Goal: Use online tool/utility: Utilize a website feature to perform a specific function

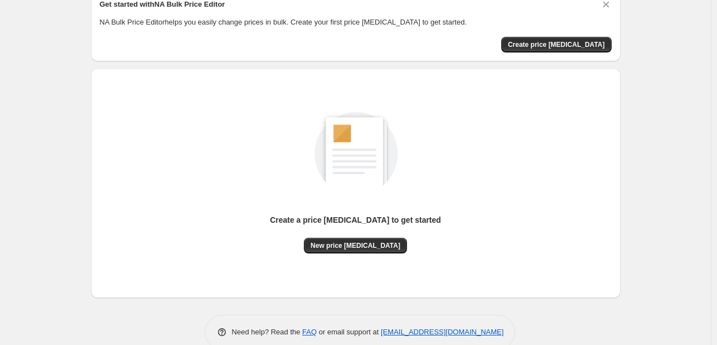
scroll to position [73, 0]
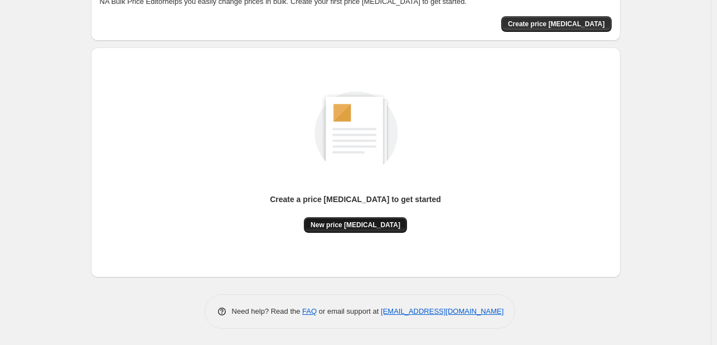
click at [379, 226] on span "New price [MEDICAL_DATA]" at bounding box center [356, 224] width 90 height 9
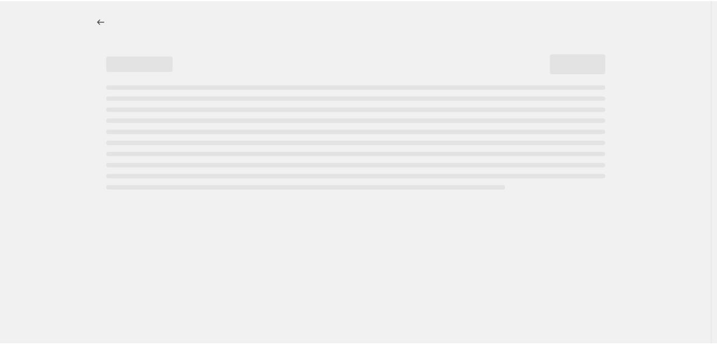
select select "percentage"
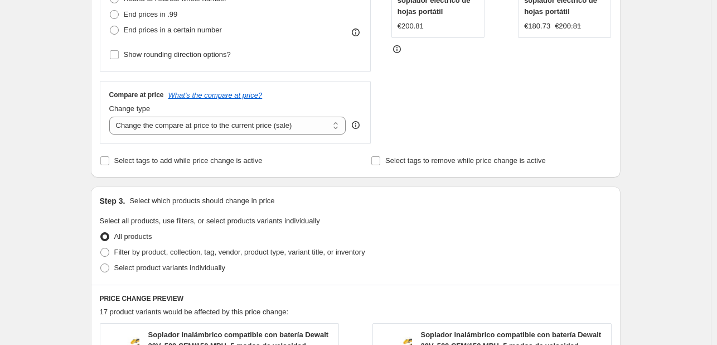
scroll to position [223, 0]
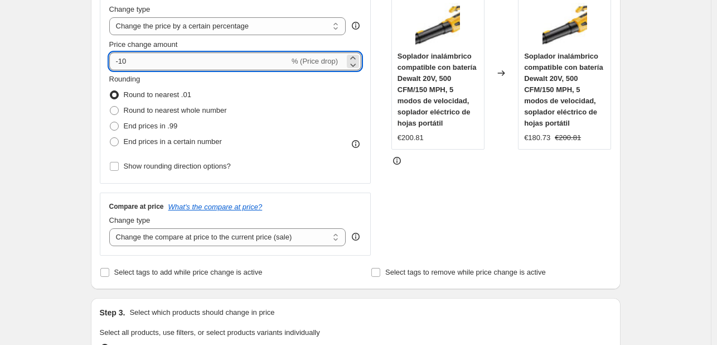
click at [195, 62] on input "-10" at bounding box center [199, 61] width 180 height 18
type input "-1"
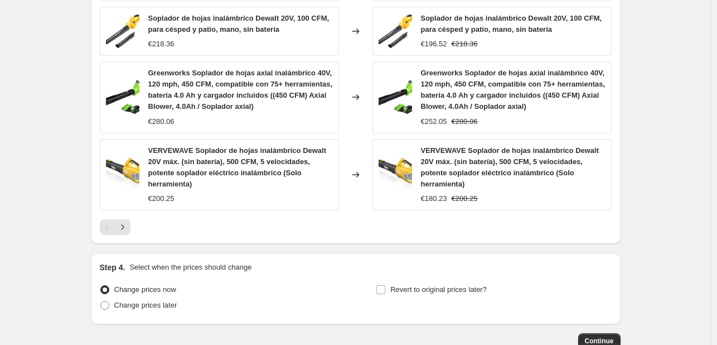
scroll to position [854, 0]
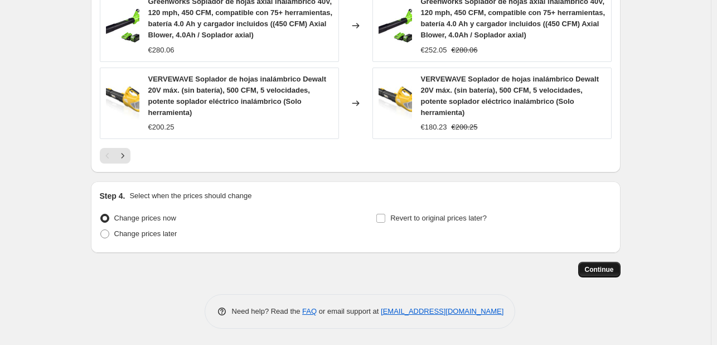
type input "-20"
click at [595, 272] on span "Continue" at bounding box center [599, 269] width 29 height 9
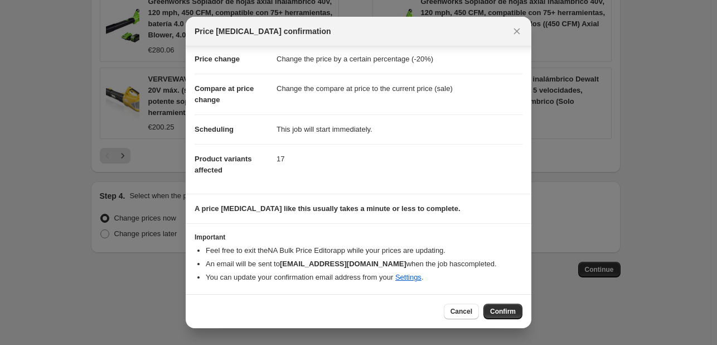
scroll to position [21, 0]
click at [500, 309] on span "Confirm" at bounding box center [503, 311] width 26 height 9
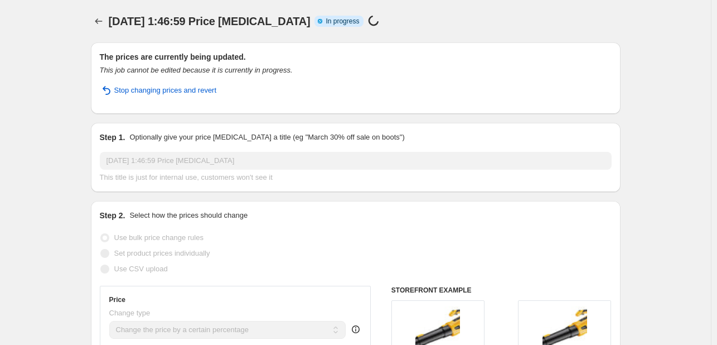
select select "percentage"
